Goal: Task Accomplishment & Management: Manage account settings

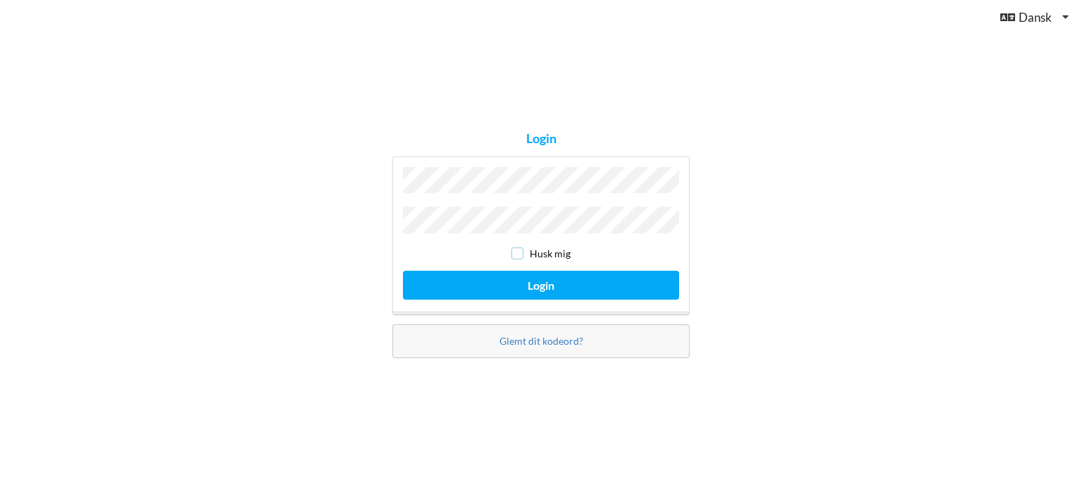
click at [518, 249] on input "checkbox" at bounding box center [517, 253] width 12 height 12
checkbox input "true"
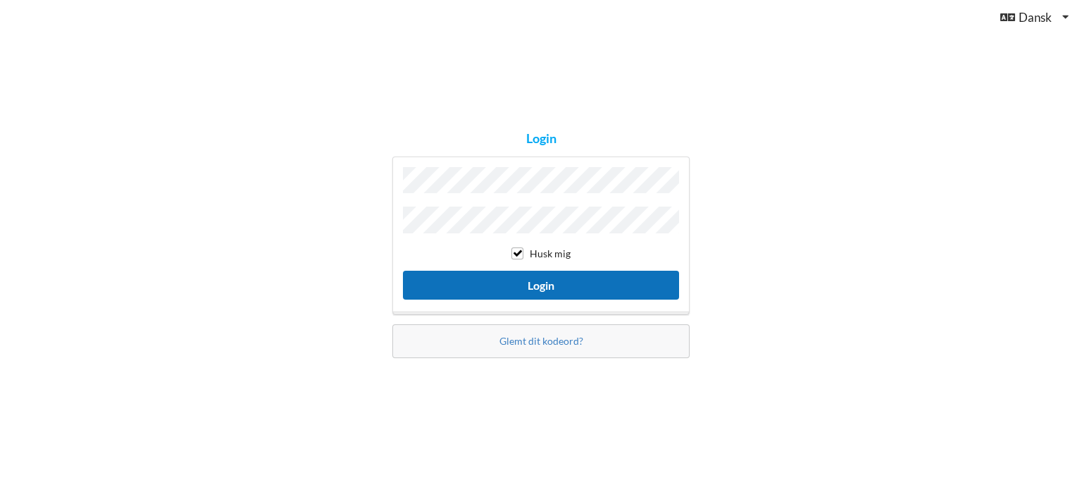
click at [514, 278] on button "Login" at bounding box center [541, 284] width 276 height 29
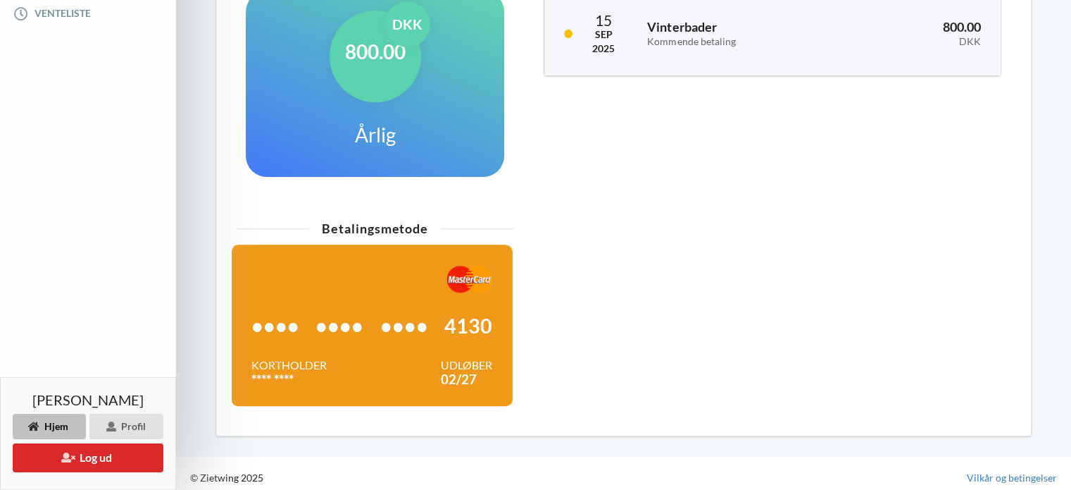
scroll to position [419, 0]
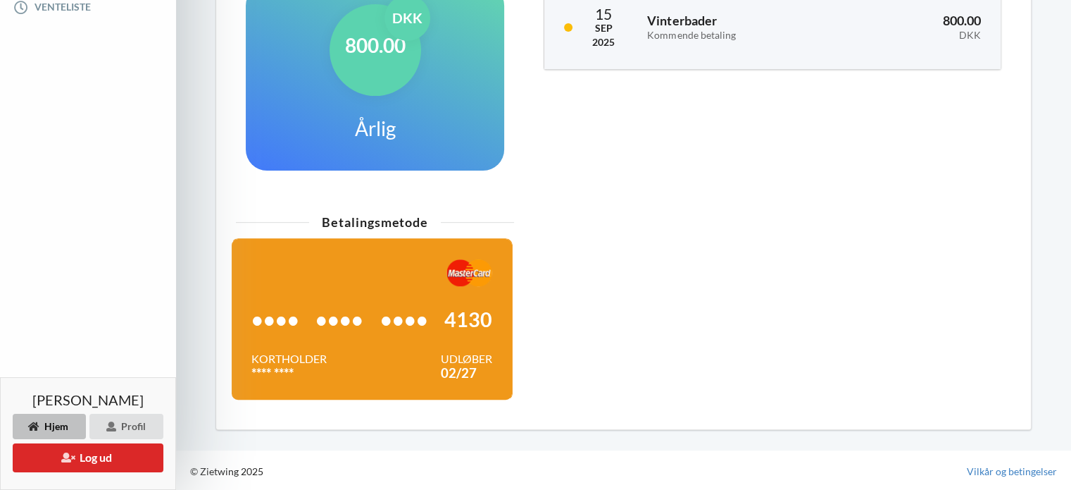
click at [375, 282] on div at bounding box center [371, 273] width 241 height 28
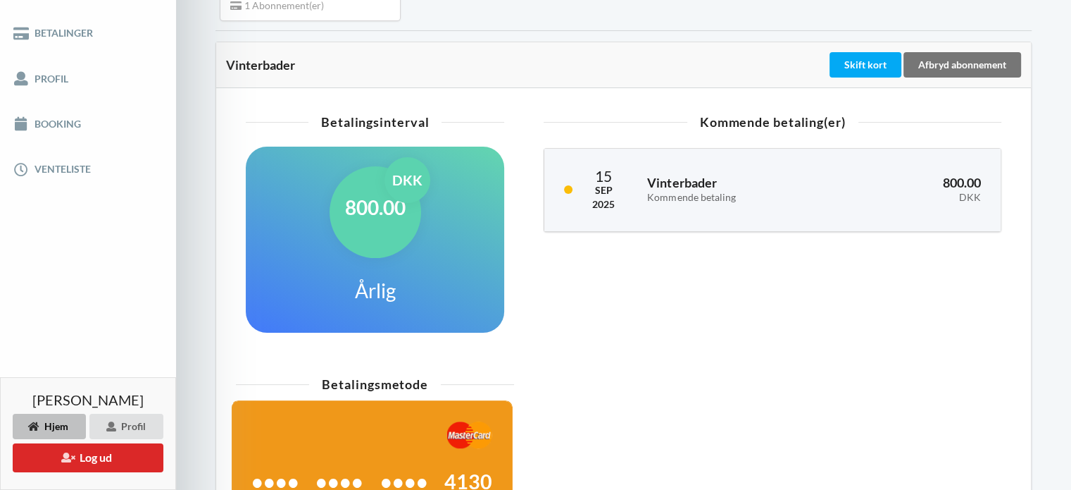
scroll to position [256, 0]
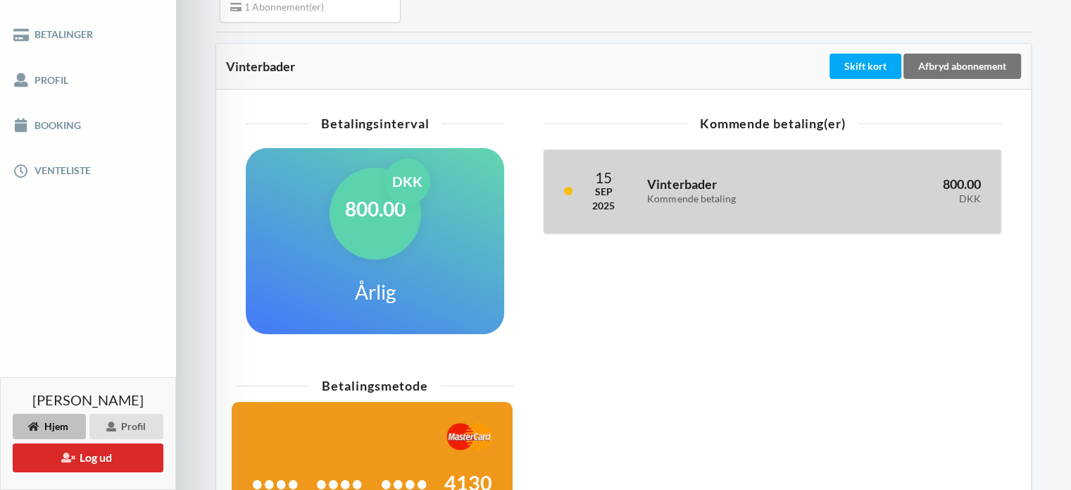
click at [961, 182] on h3 "800.00 DKK" at bounding box center [916, 190] width 132 height 28
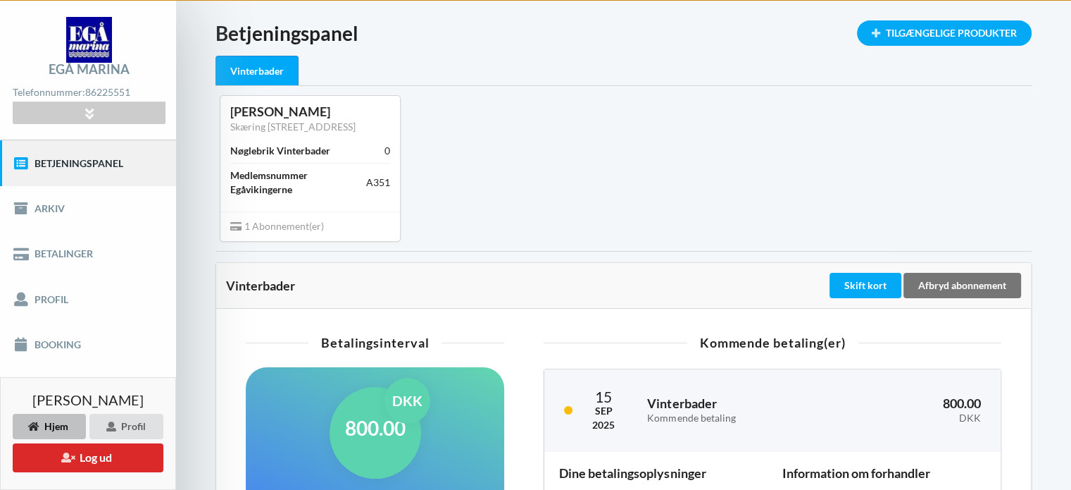
scroll to position [0, 0]
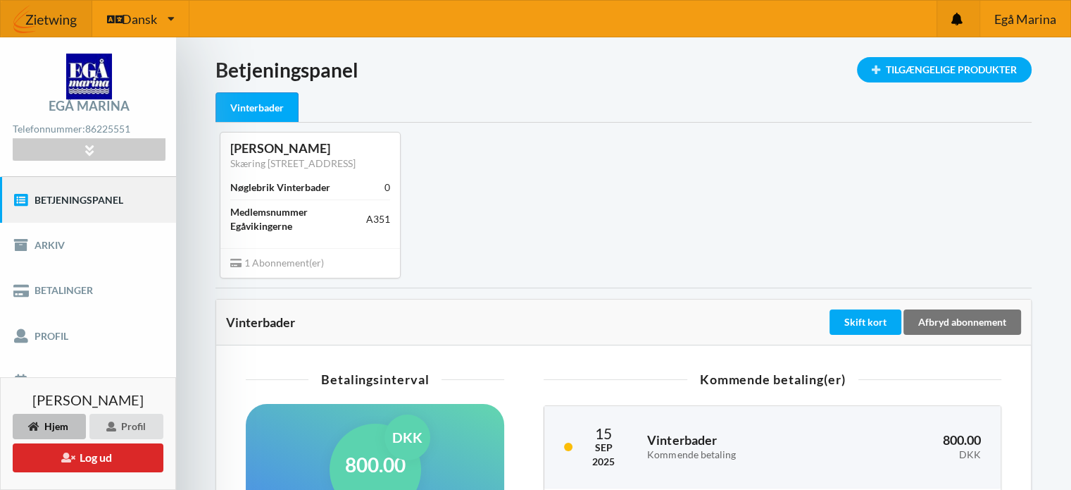
click at [956, 19] on icon at bounding box center [957, 19] width 11 height 13
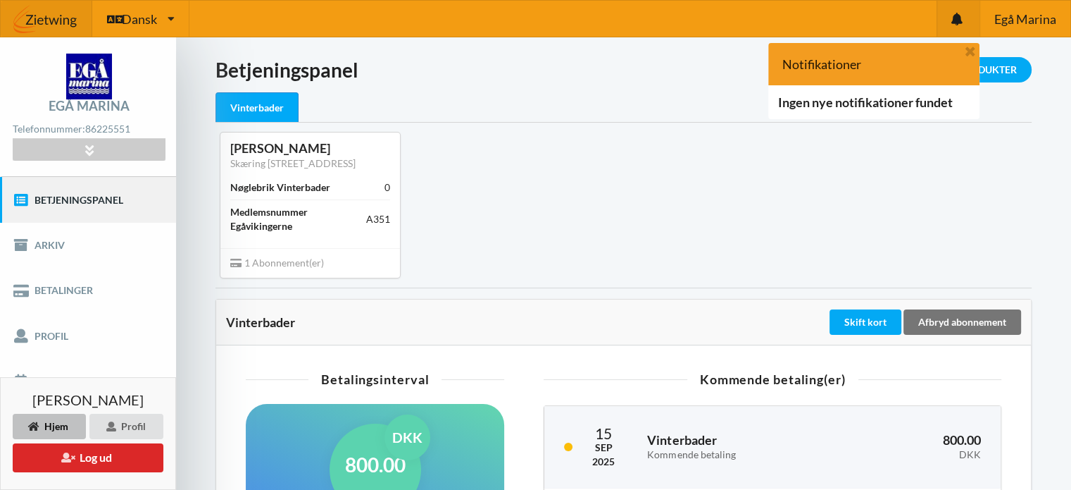
click at [1017, 212] on div "[PERSON_NAME] Skæring [STREET_ADDRESS] Vinterbader 0 Medlemsnummer Egåvikingern…" at bounding box center [624, 205] width 836 height 164
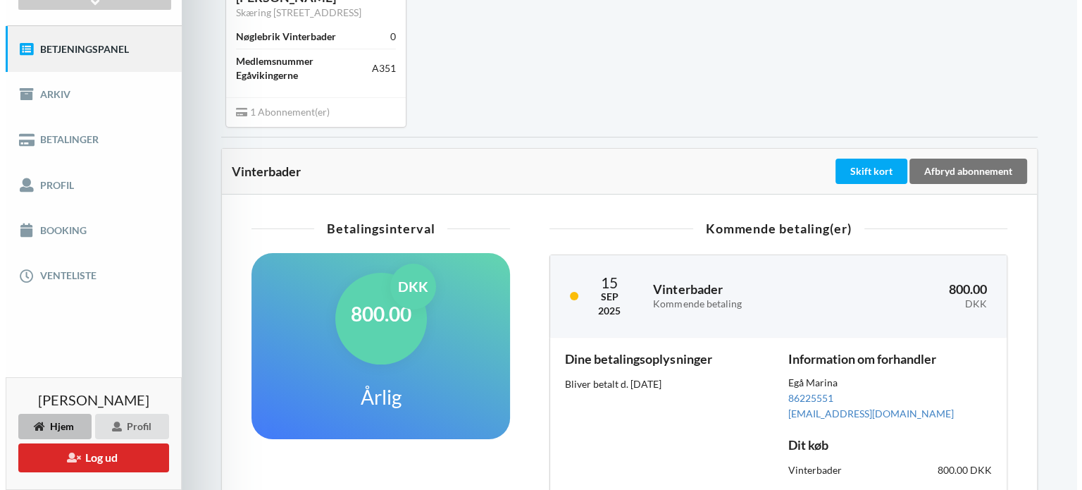
scroll to position [154, 0]
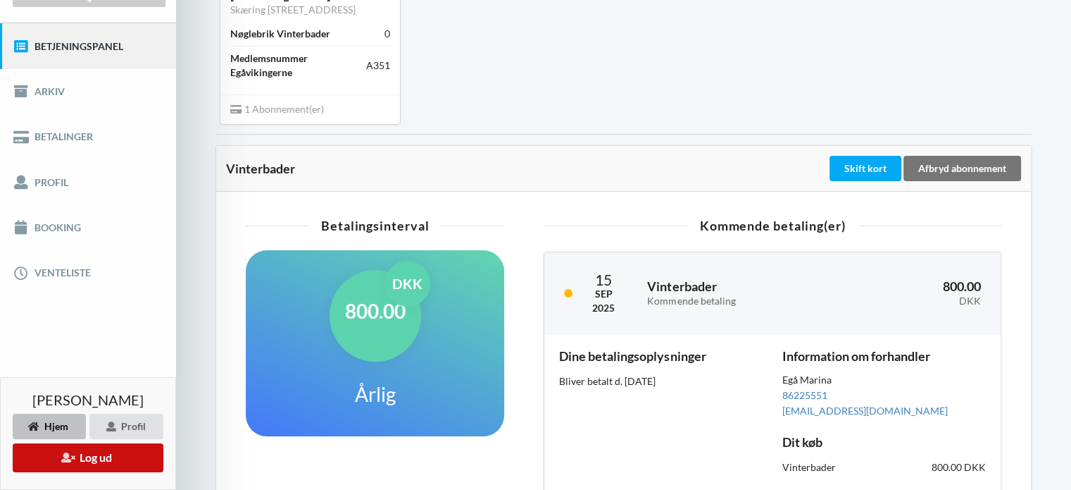
click at [122, 455] on button "Log ud" at bounding box center [88, 457] width 151 height 29
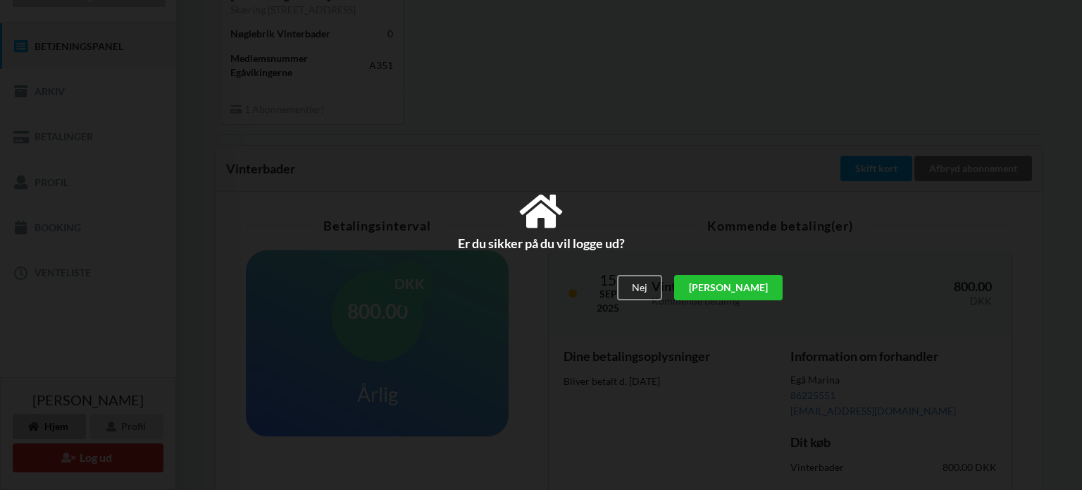
click at [764, 295] on div "[PERSON_NAME]" at bounding box center [728, 287] width 108 height 25
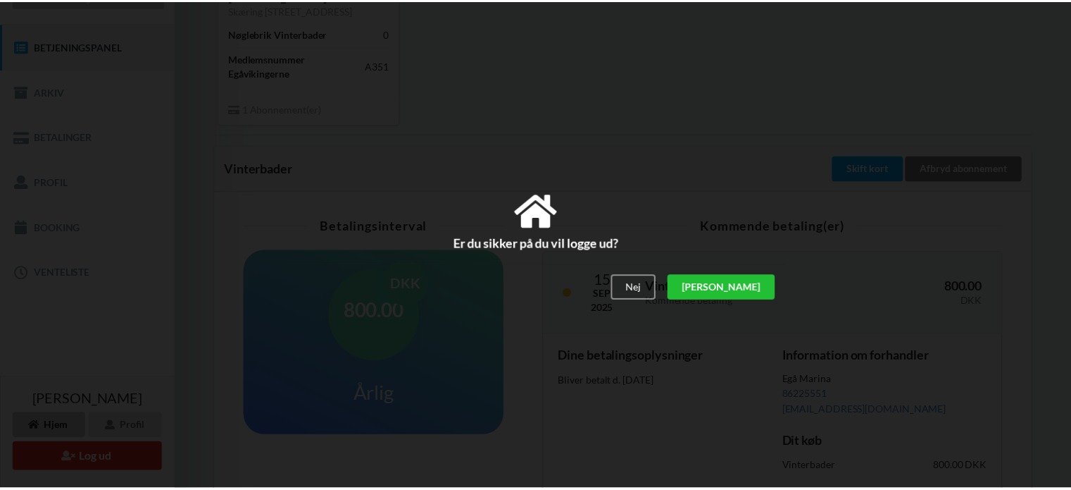
scroll to position [14, 0]
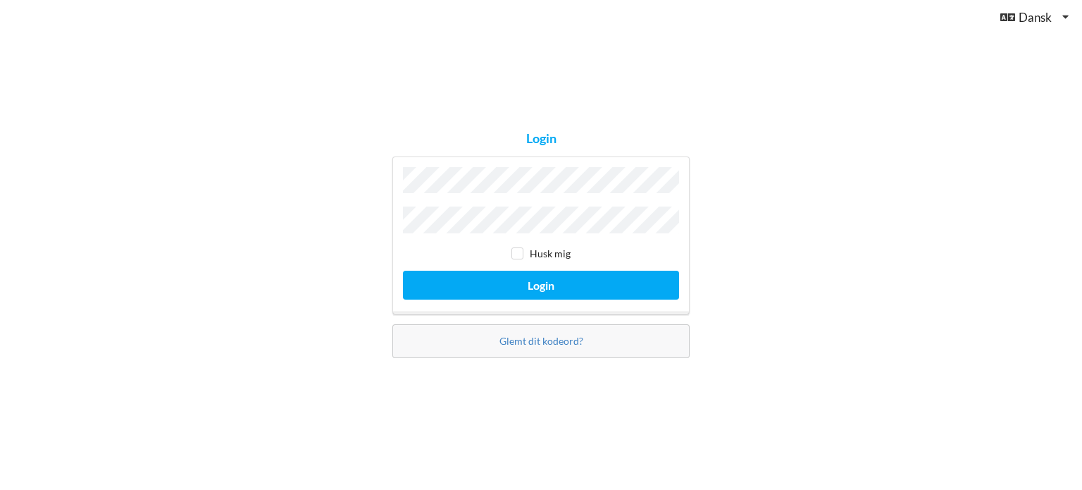
click at [774, 278] on div "Login Husk mig Login Glemt dit kodeord?" at bounding box center [541, 245] width 1082 height 490
click at [518, 256] on input "checkbox" at bounding box center [517, 253] width 12 height 12
checkbox input "true"
click at [1026, 19] on span "Dansk" at bounding box center [1035, 17] width 33 height 12
click at [752, 109] on div "Login Husk mig Login Glemt dit kodeord?" at bounding box center [541, 245] width 1082 height 490
